Goal: Information Seeking & Learning: Learn about a topic

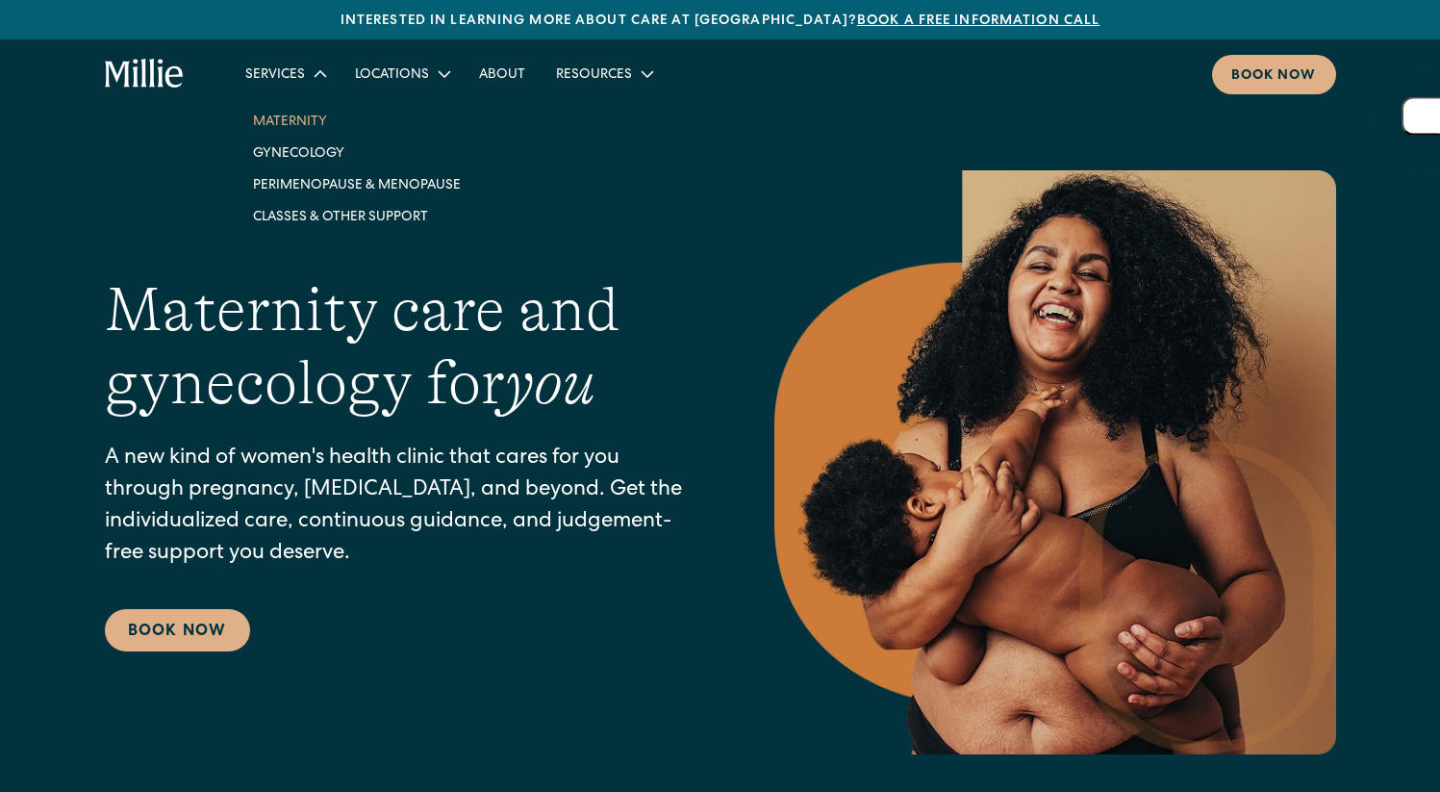
click at [292, 121] on link "Maternity" at bounding box center [357, 121] width 239 height 32
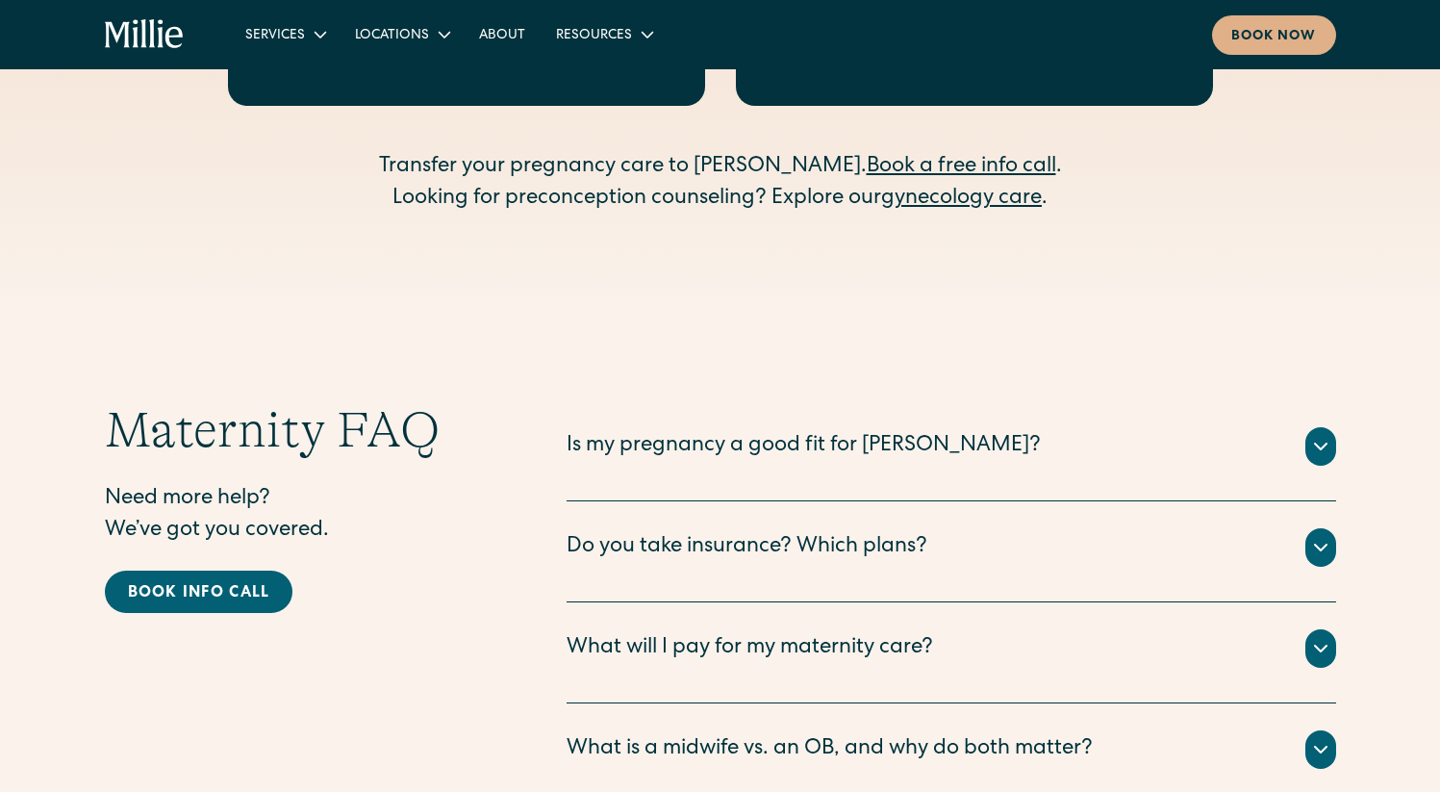
scroll to position [6079, 0]
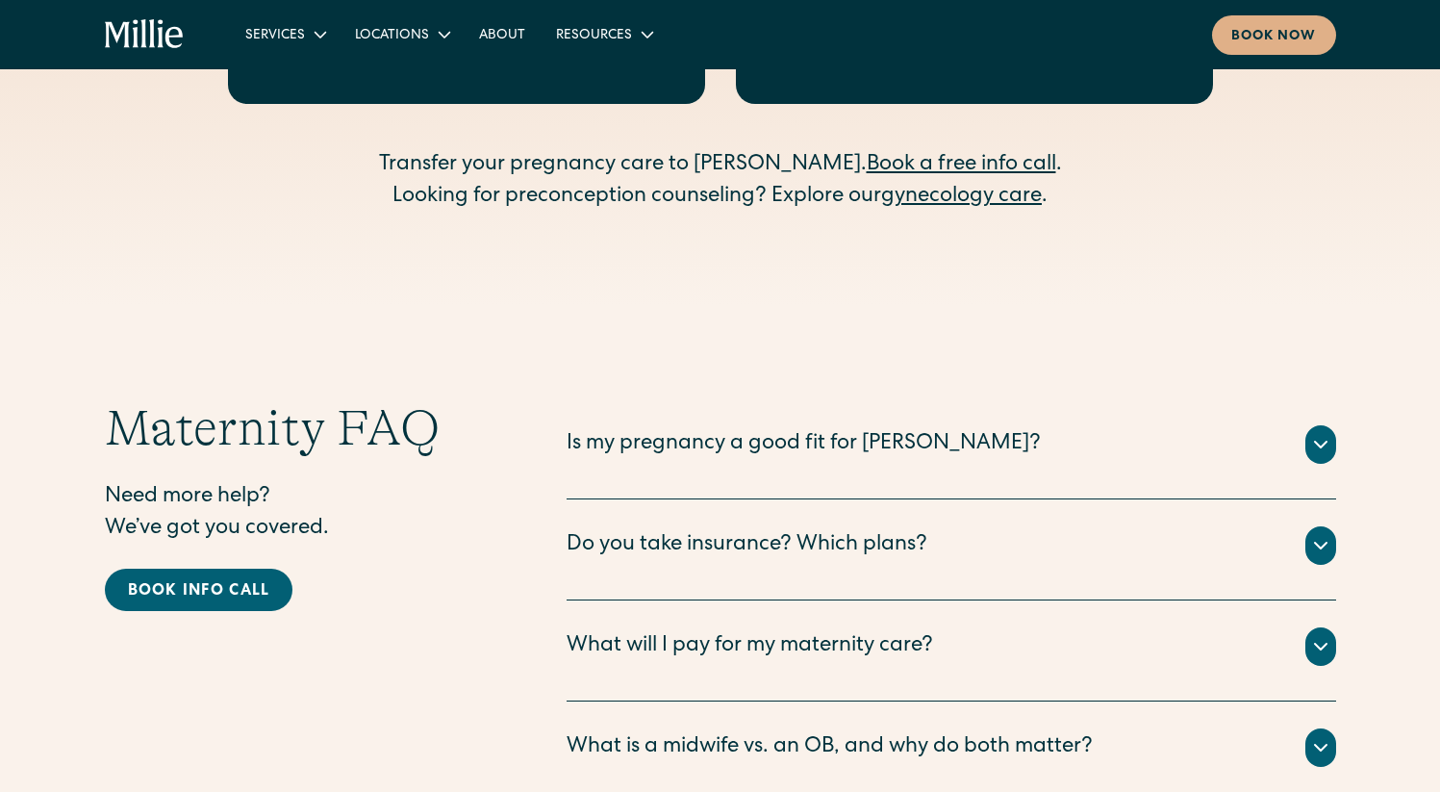
click at [742, 530] on div "Do you take insurance? Which plans?" at bounding box center [746, 546] width 361 height 32
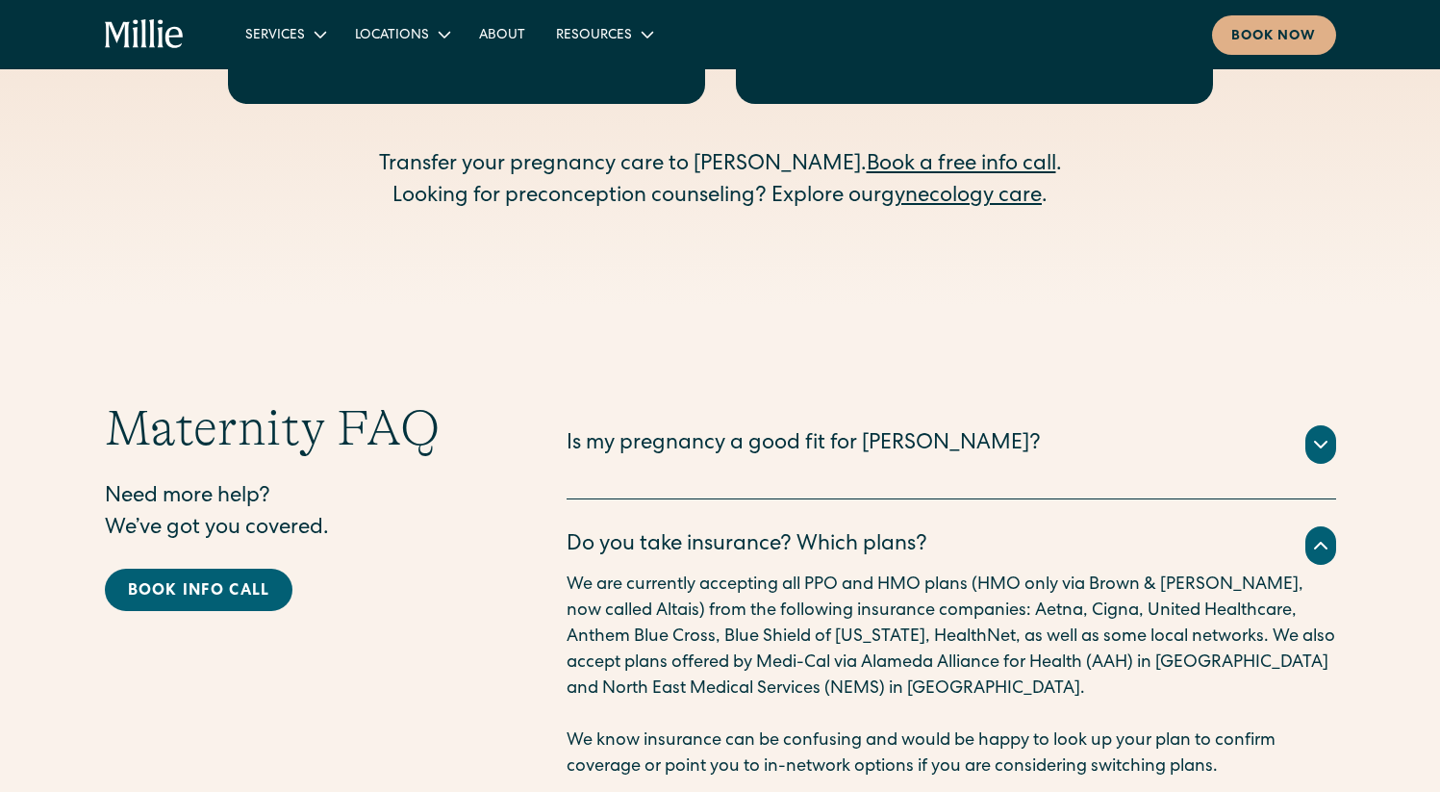
click at [742, 530] on div "Do you take insurance? Which plans?" at bounding box center [746, 546] width 361 height 32
